Goal: Obtain resource: Download file/media

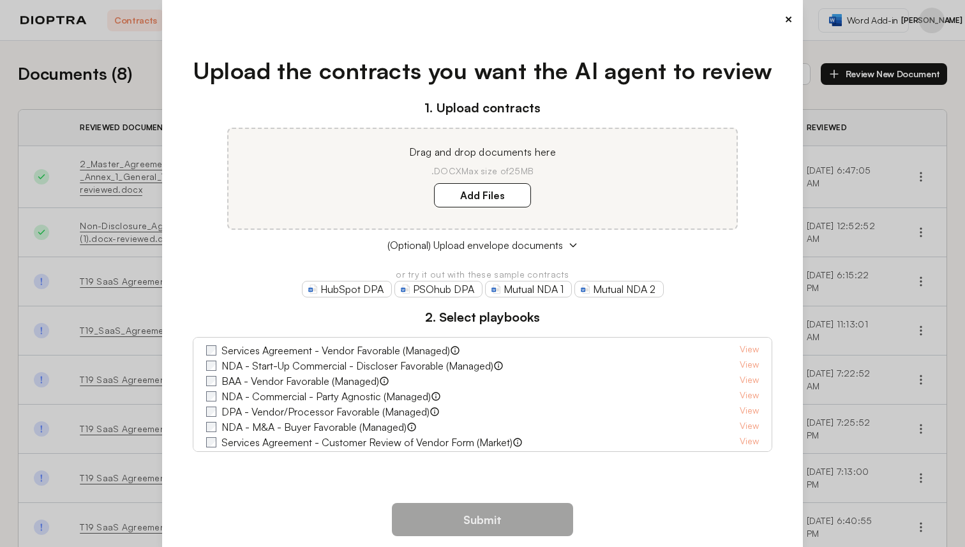
click at [138, 93] on div "× Upload the contracts you want the AI agent to review 1. Upload contracts Drag…" at bounding box center [482, 273] width 965 height 547
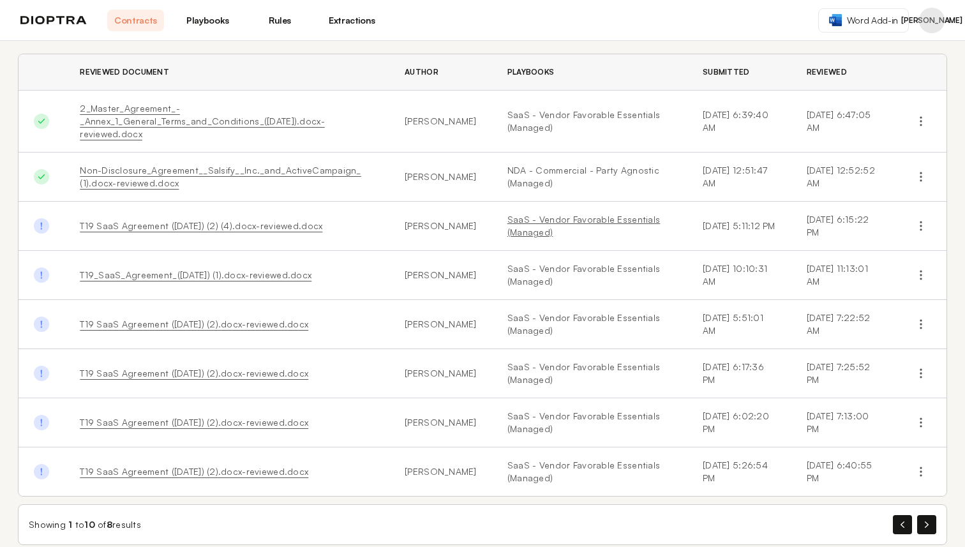
scroll to position [74, 0]
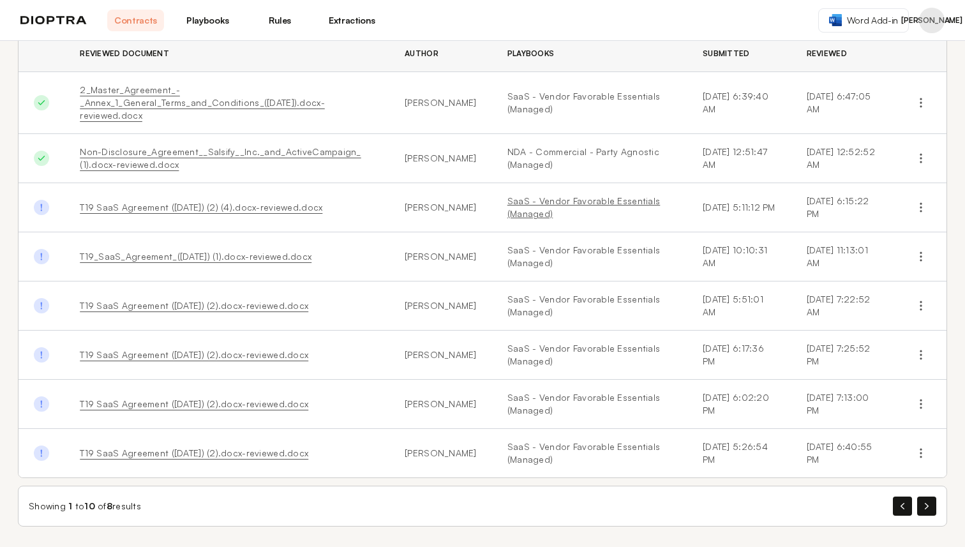
click at [540, 201] on link "SaaS - Vendor Favorable Essentials (Managed)" at bounding box center [589, 208] width 165 height 26
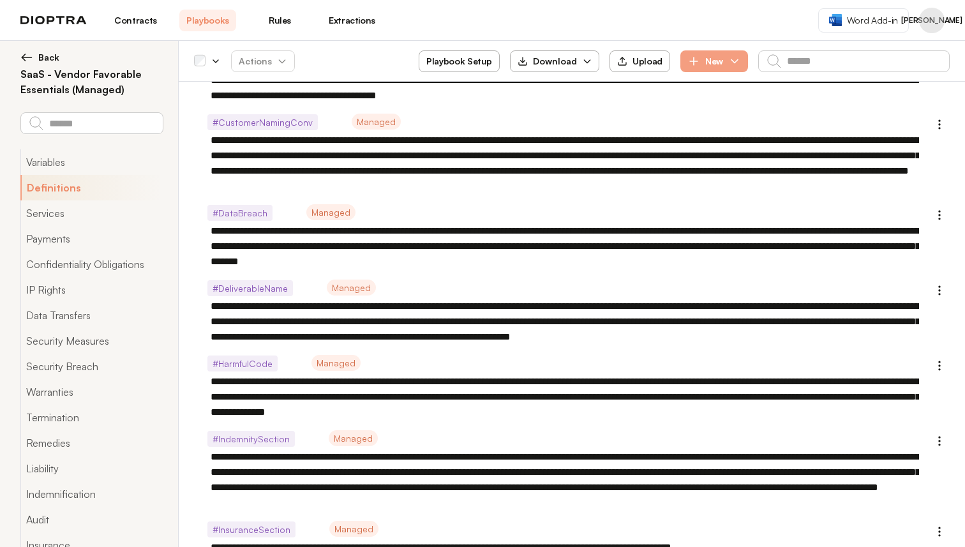
scroll to position [304, 0]
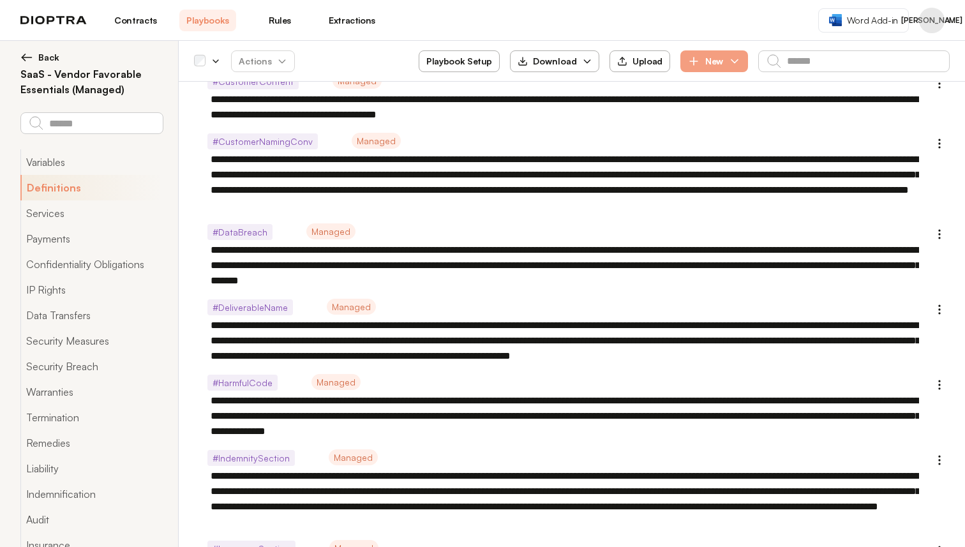
click at [602, 61] on span "Download" at bounding box center [554, 61] width 95 height 23
click at [567, 26] on header "Contracts Playbooks Rules Extractions Word Add-in JA" at bounding box center [482, 20] width 965 height 41
type textarea "*"
